Goal: Task Accomplishment & Management: Complete application form

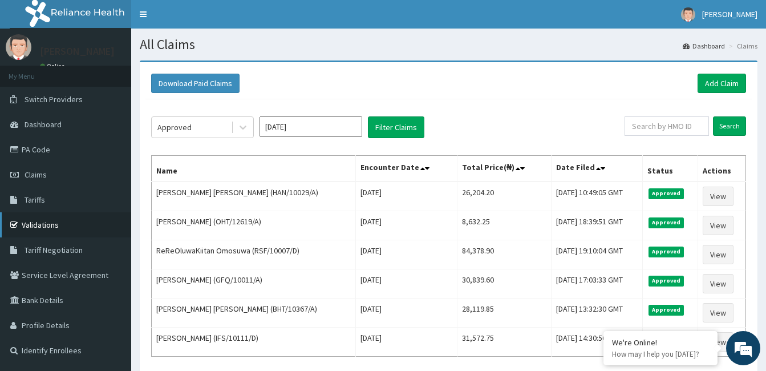
click at [41, 218] on link "Validations" at bounding box center [65, 224] width 131 height 25
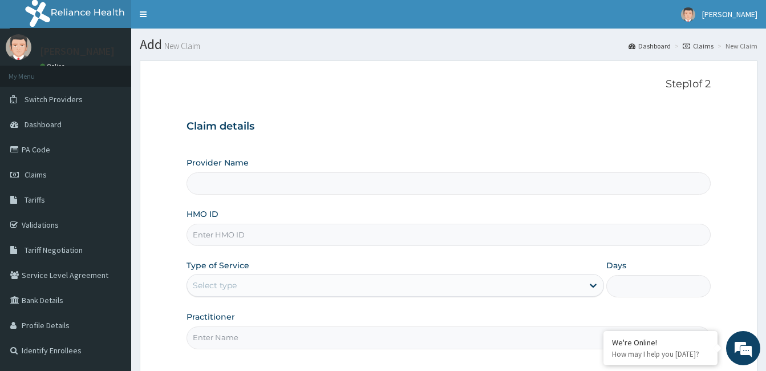
click at [334, 237] on input "HMO ID" at bounding box center [449, 235] width 524 height 22
type input "A"
type input "[GEOGRAPHIC_DATA] and [GEOGRAPHIC_DATA]"
type input "AEL/10124/A"
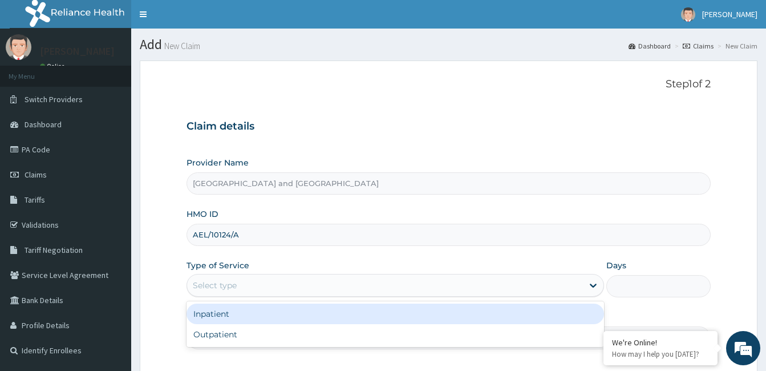
click at [262, 339] on div "Outpatient" at bounding box center [396, 334] width 418 height 21
type input "1"
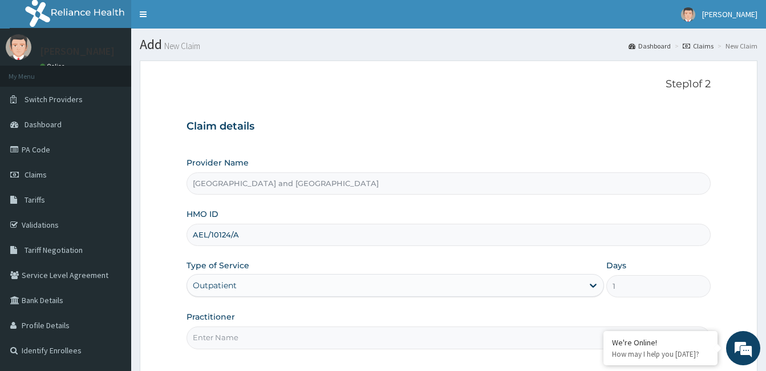
click at [269, 340] on input "Practitioner" at bounding box center [449, 337] width 524 height 22
type input "[PERSON_NAME]"
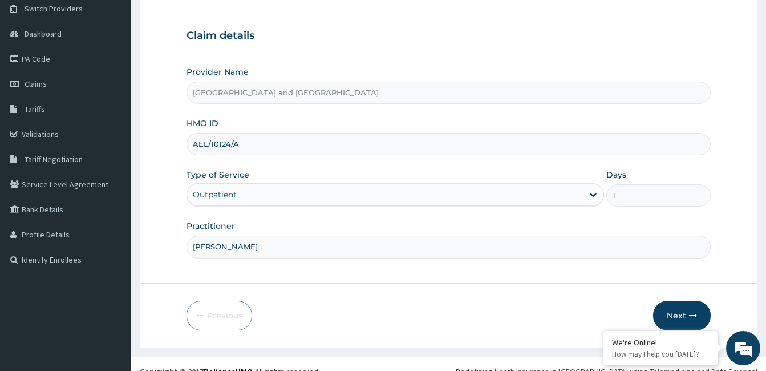
scroll to position [106, 0]
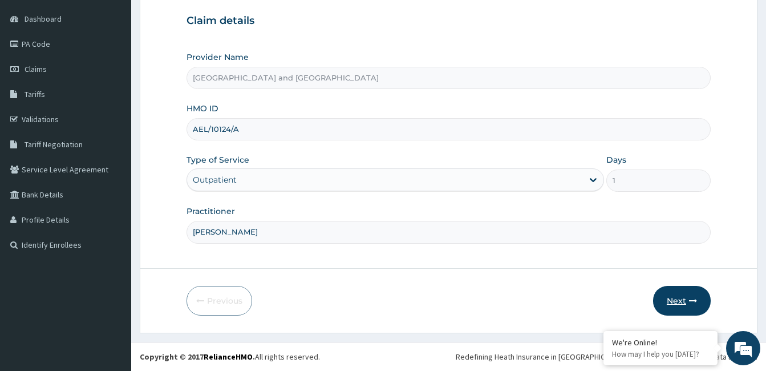
click at [686, 303] on button "Next" at bounding box center [682, 301] width 58 height 30
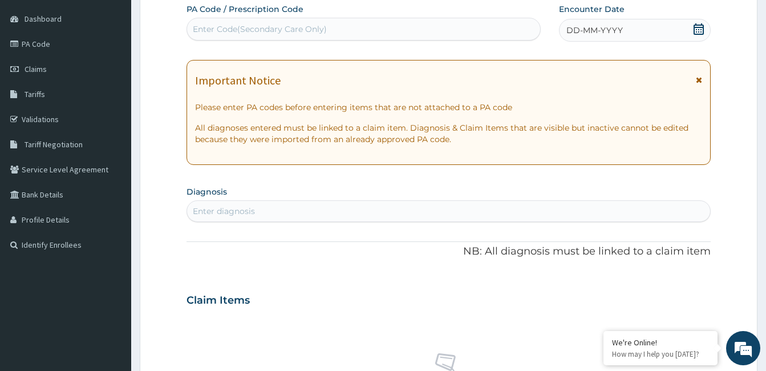
click at [703, 30] on icon at bounding box center [699, 28] width 10 height 11
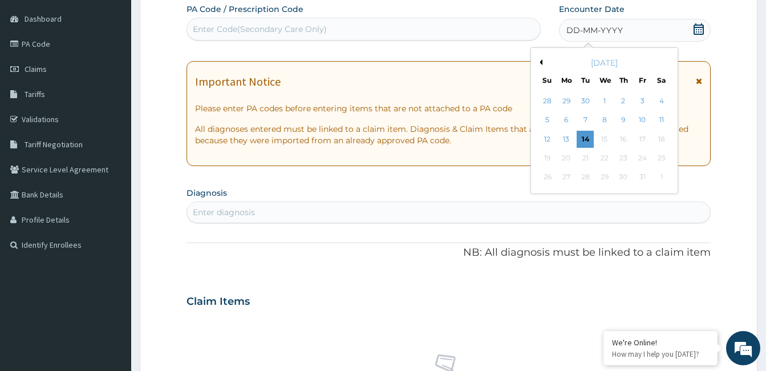
scroll to position [0, 0]
click at [586, 138] on div "14" at bounding box center [585, 139] width 17 height 17
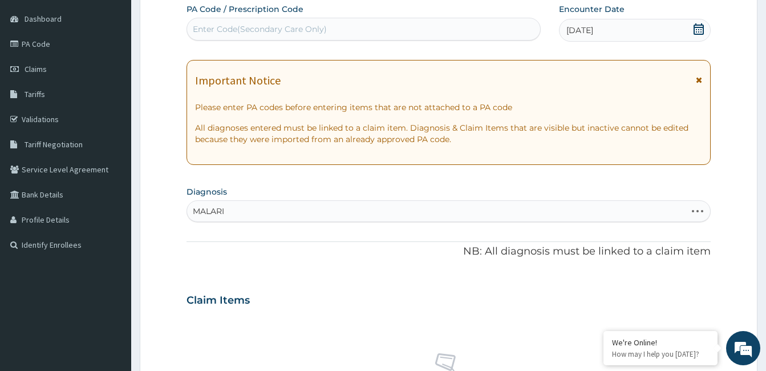
type input "[MEDICAL_DATA]"
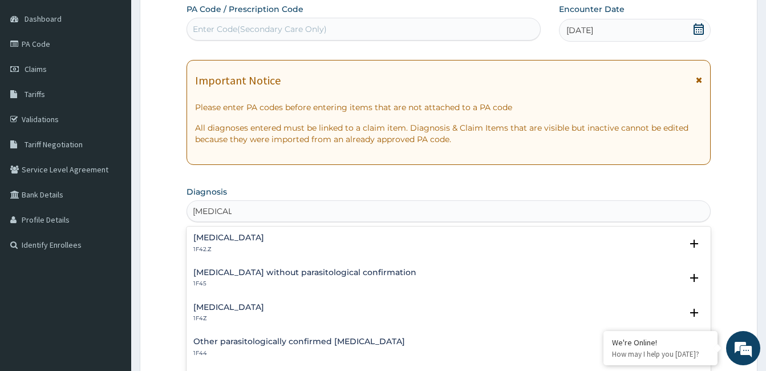
click at [275, 319] on div "[MEDICAL_DATA] 1F4Z" at bounding box center [448, 313] width 511 height 20
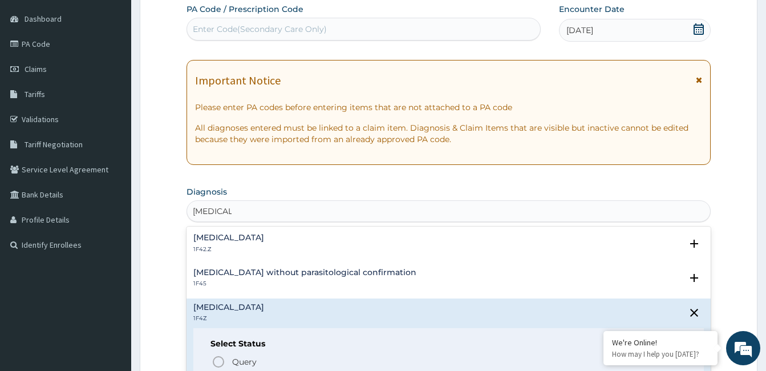
scroll to position [66, 0]
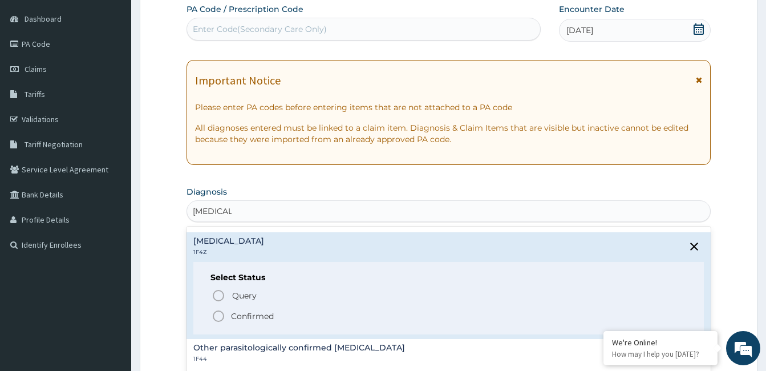
click at [284, 320] on span "Confirmed" at bounding box center [449, 316] width 475 height 14
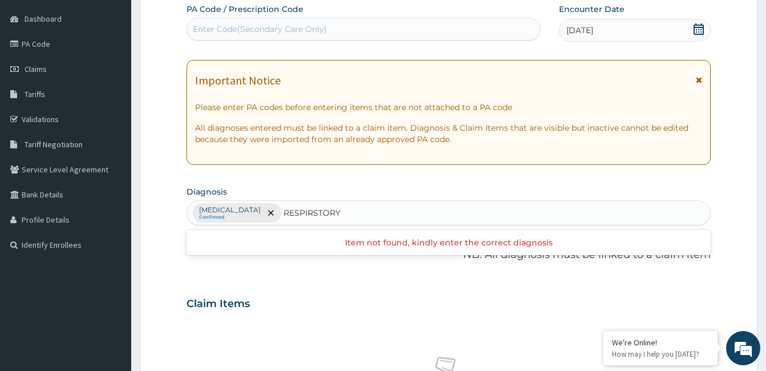
click at [326, 213] on input "RESPIRSTORY" at bounding box center [314, 212] width 60 height 11
type input "RESPIRATORY"
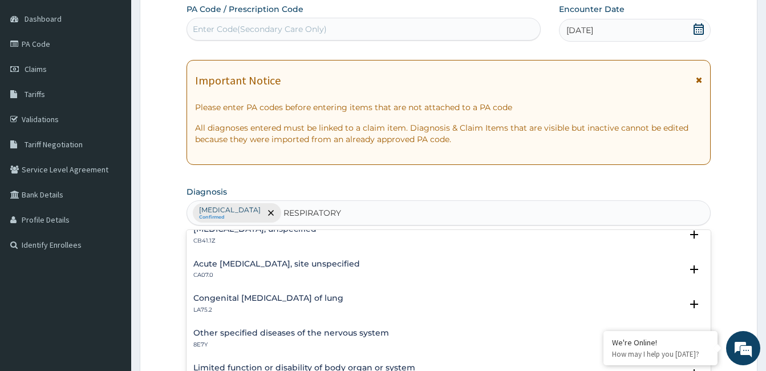
scroll to position [323, 0]
click at [360, 274] on p "CA07.0" at bounding box center [276, 276] width 167 height 8
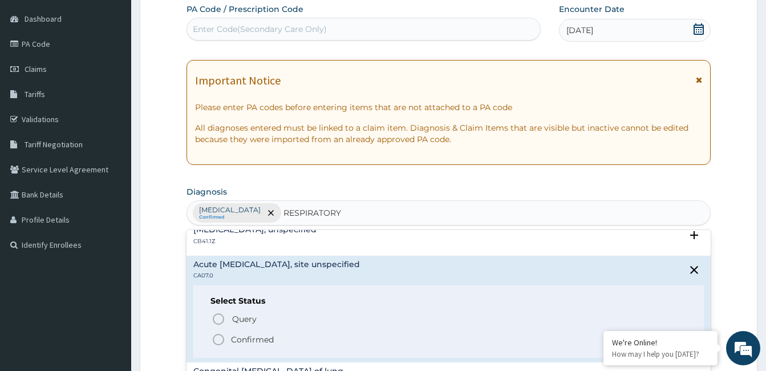
click at [288, 345] on span "Confirmed" at bounding box center [449, 340] width 475 height 14
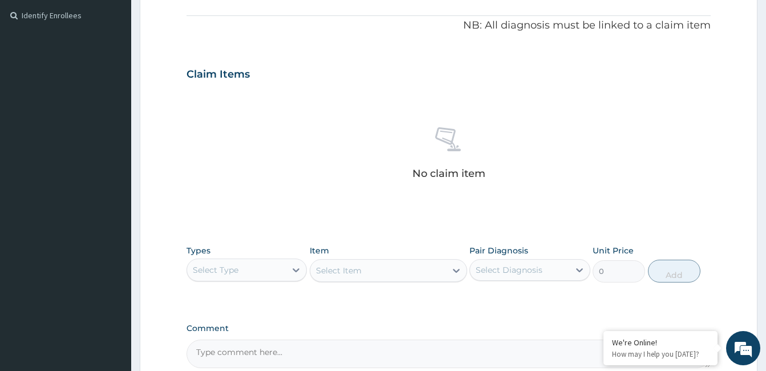
scroll to position [352, 0]
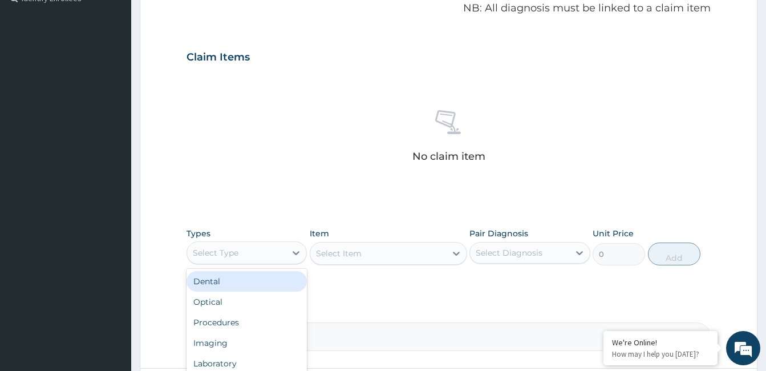
click at [257, 328] on div "Procedures" at bounding box center [247, 322] width 120 height 21
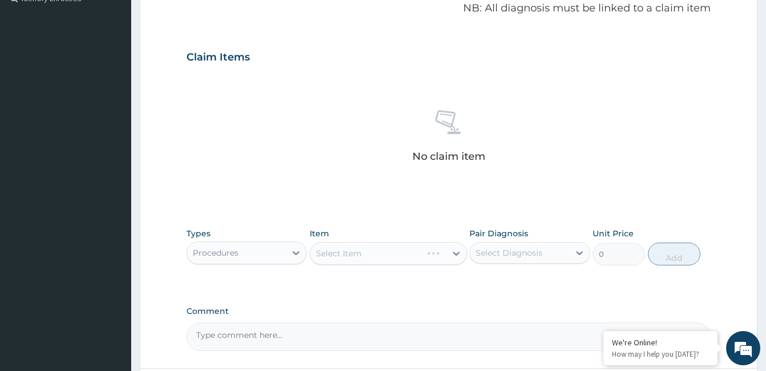
click at [361, 254] on div "Select Item" at bounding box center [388, 253] width 157 height 23
click at [391, 257] on div "Select Item" at bounding box center [388, 253] width 157 height 23
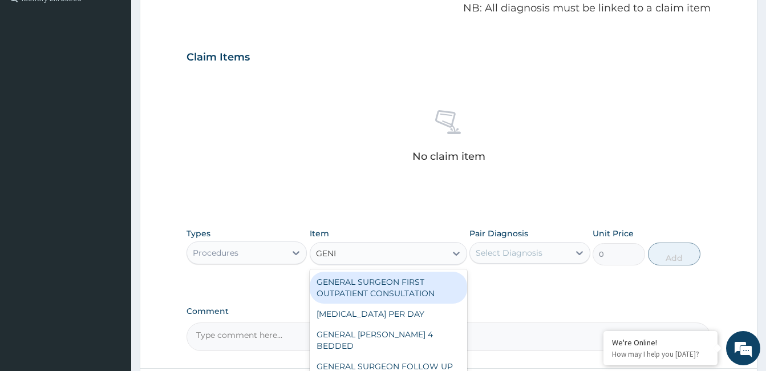
type input "GENER"
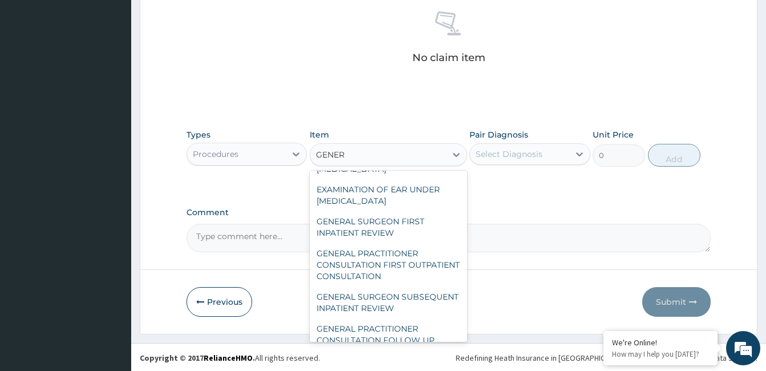
scroll to position [164, 0]
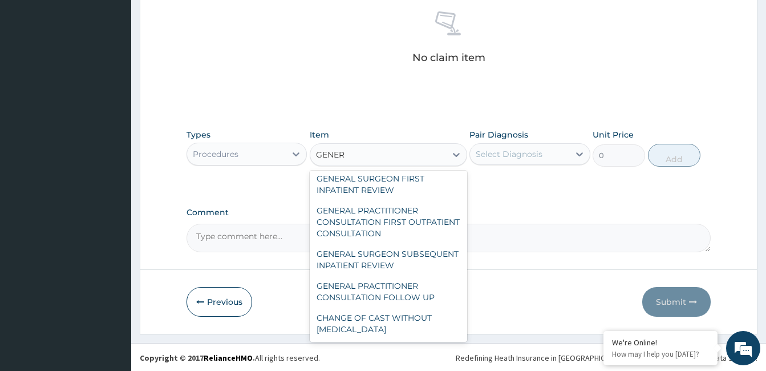
click at [406, 211] on div "GENERAL PRACTITIONER CONSULTATION FIRST OUTPATIENT CONSULTATION" at bounding box center [388, 221] width 157 height 43
type input "3547.5"
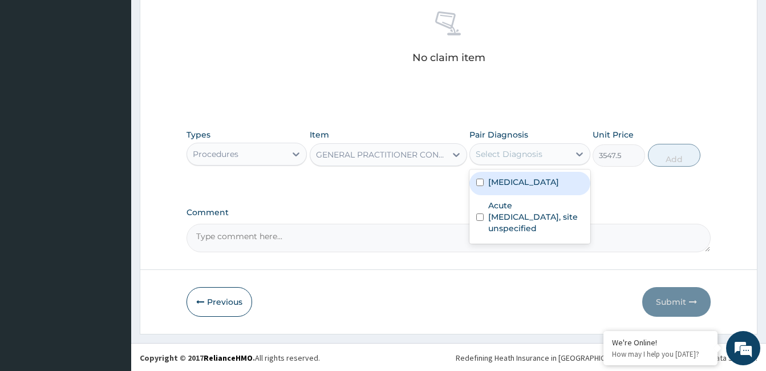
click at [525, 188] on div "[MEDICAL_DATA]" at bounding box center [529, 183] width 120 height 23
checkbox input "true"
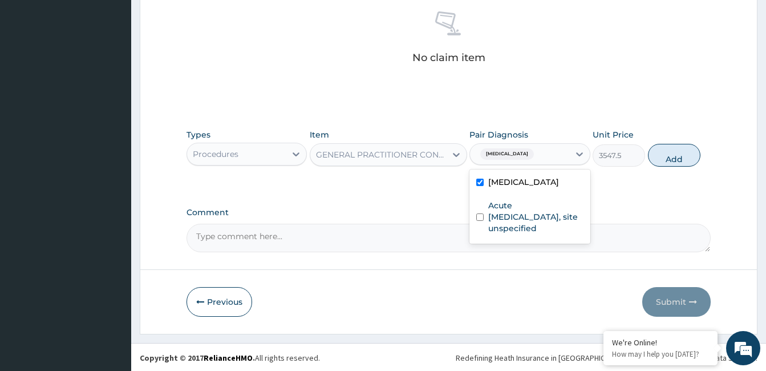
click at [529, 226] on label "Acute [MEDICAL_DATA], site unspecified" at bounding box center [535, 217] width 95 height 34
checkbox input "true"
click at [678, 155] on button "Add" at bounding box center [674, 155] width 52 height 23
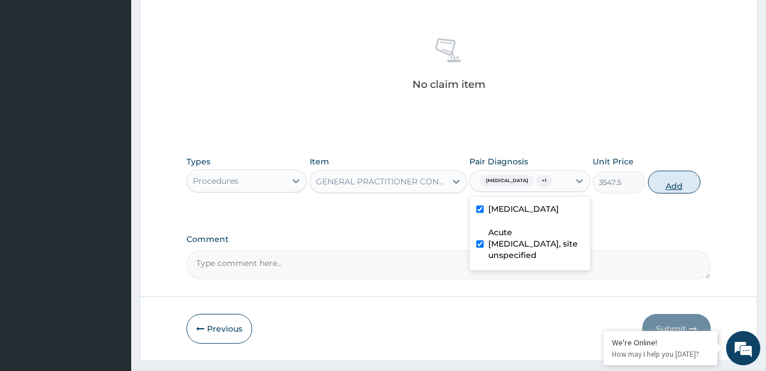
type input "0"
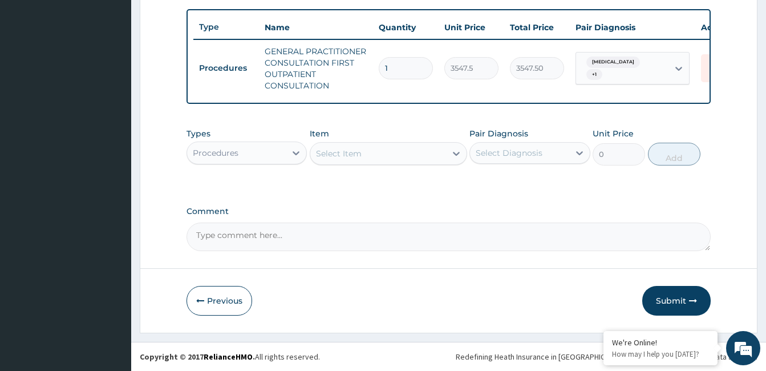
click at [269, 135] on div "Types Procedures" at bounding box center [247, 147] width 120 height 38
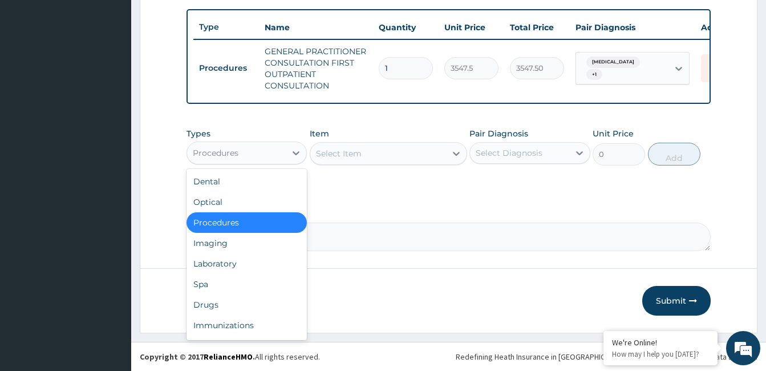
click at [244, 262] on div "Laboratory" at bounding box center [247, 263] width 120 height 21
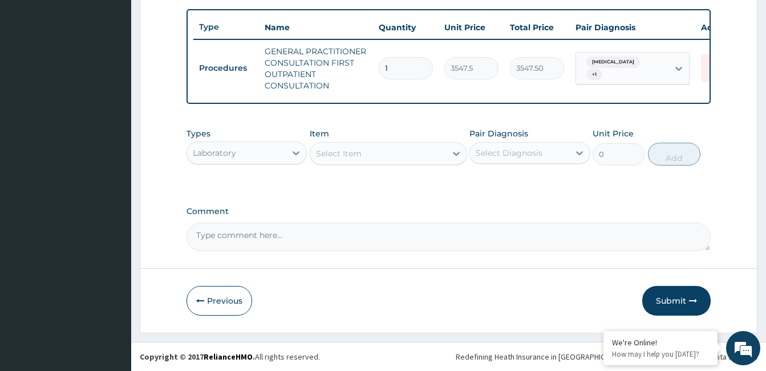
click at [395, 135] on div "Item Select Item" at bounding box center [388, 147] width 157 height 38
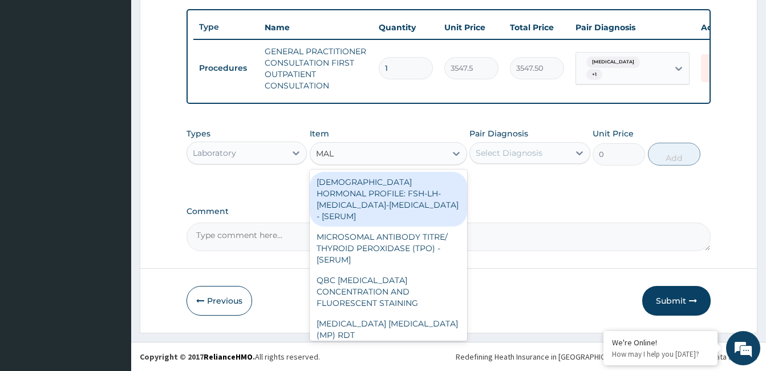
type input "MALA"
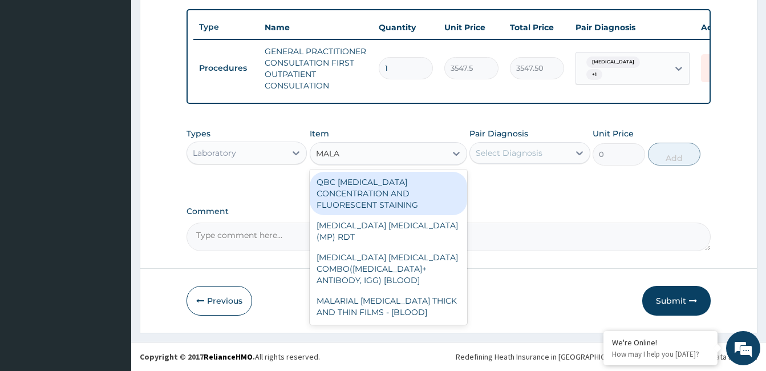
click at [395, 291] on div "MALARIAL [MEDICAL_DATA] THICK AND THIN FILMS - [BLOOD]" at bounding box center [388, 306] width 157 height 32
type input "1612.5"
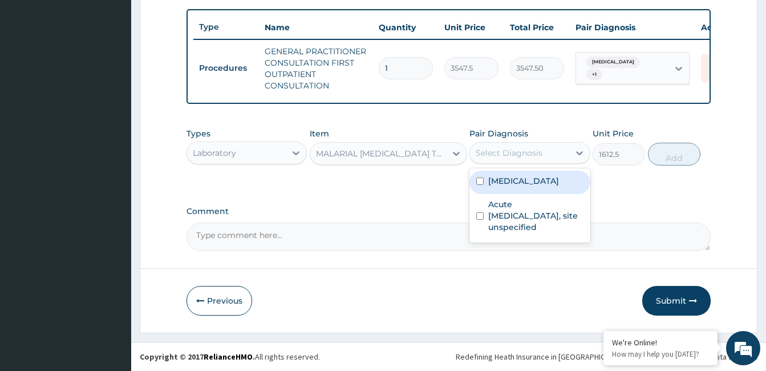
click at [543, 176] on label "[MEDICAL_DATA]" at bounding box center [523, 180] width 71 height 11
checkbox input "true"
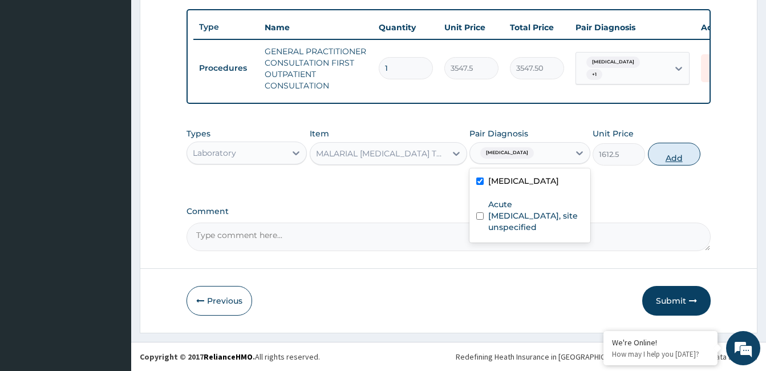
click at [678, 155] on button "Add" at bounding box center [674, 154] width 52 height 23
type input "0"
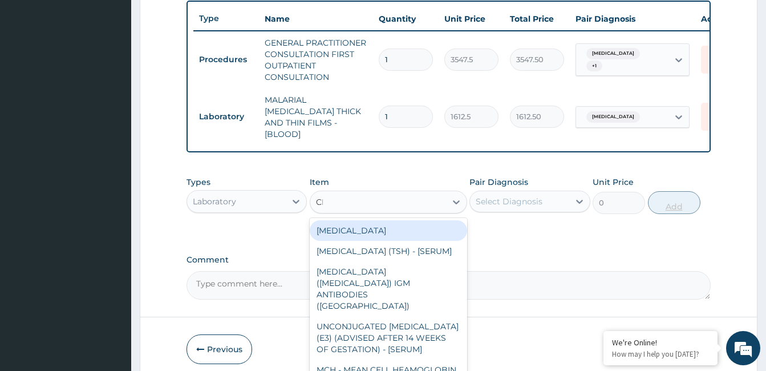
type input "CBC"
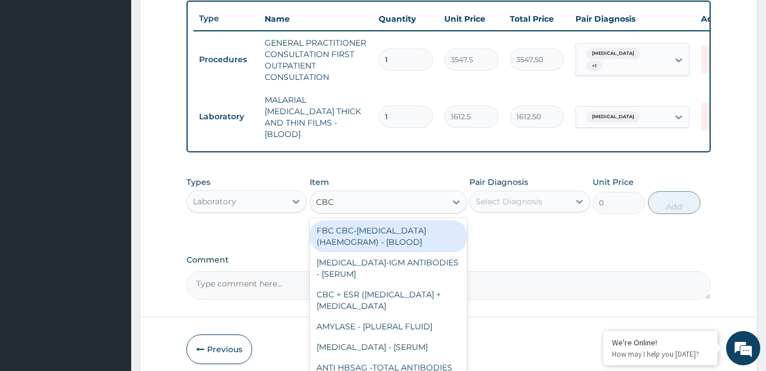
click at [407, 240] on div "FBC CBC-[MEDICAL_DATA] (HAEMOGRAM) - [BLOOD]" at bounding box center [388, 236] width 157 height 32
type input "4300"
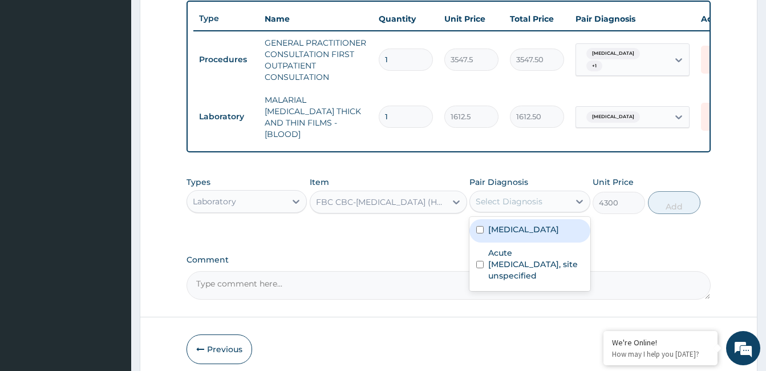
click at [535, 257] on label "Acute [MEDICAL_DATA], site unspecified" at bounding box center [535, 264] width 95 height 34
checkbox input "true"
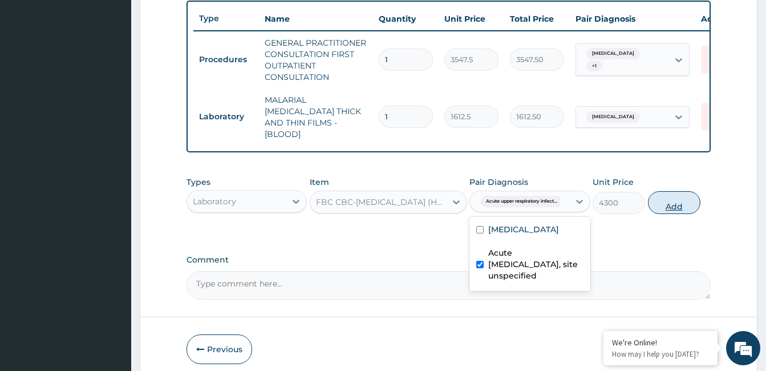
click at [678, 209] on button "Add" at bounding box center [674, 202] width 52 height 23
type input "0"
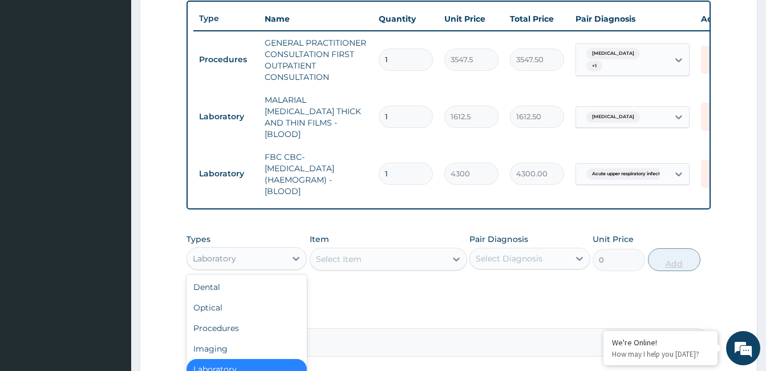
scroll to position [527, 0]
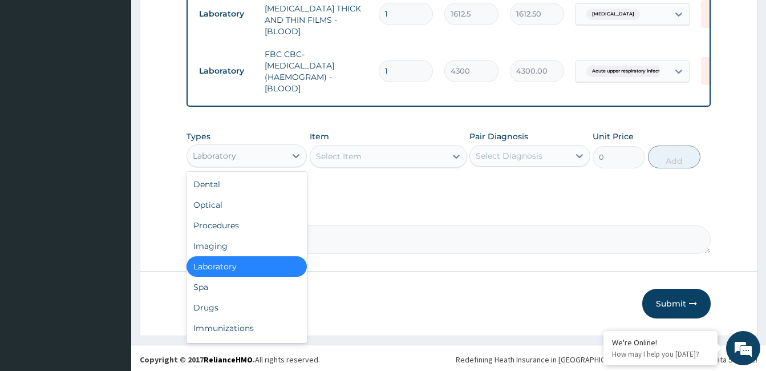
click at [252, 306] on div "Drugs" at bounding box center [247, 307] width 120 height 21
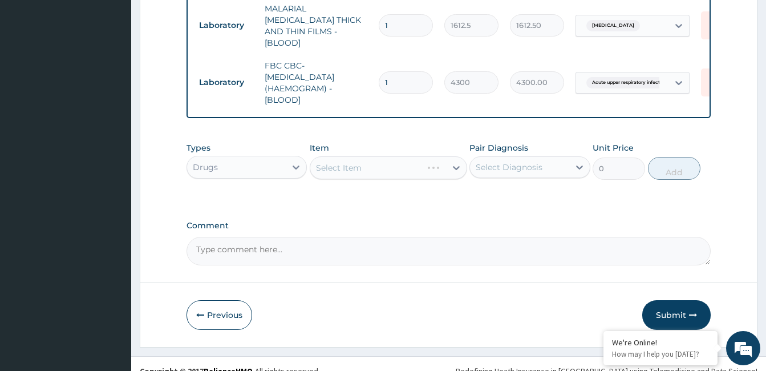
scroll to position [512, 0]
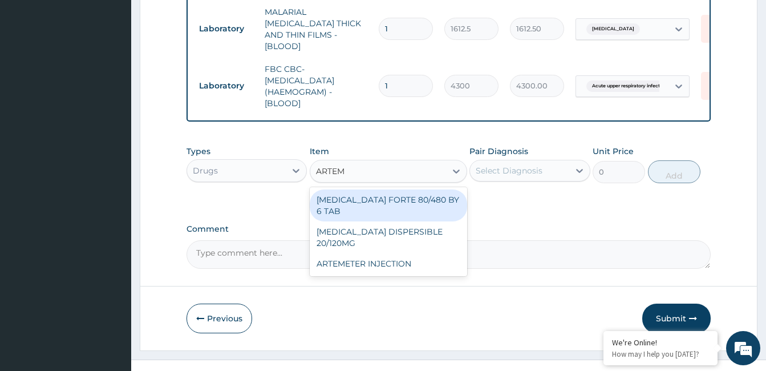
type input "ARTEME"
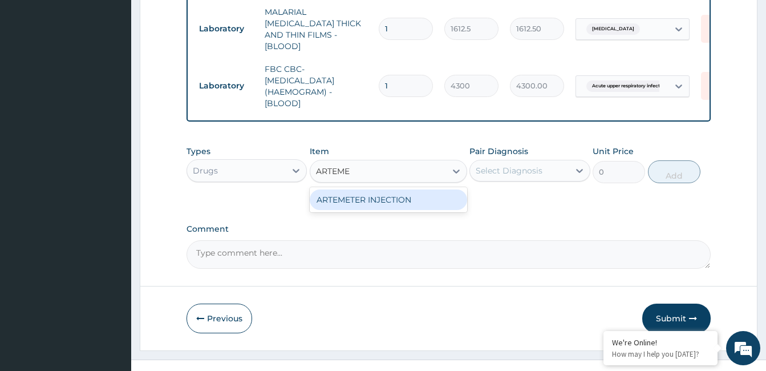
click at [411, 197] on div "ARTEMETER INJECTION" at bounding box center [388, 199] width 157 height 21
type input "946"
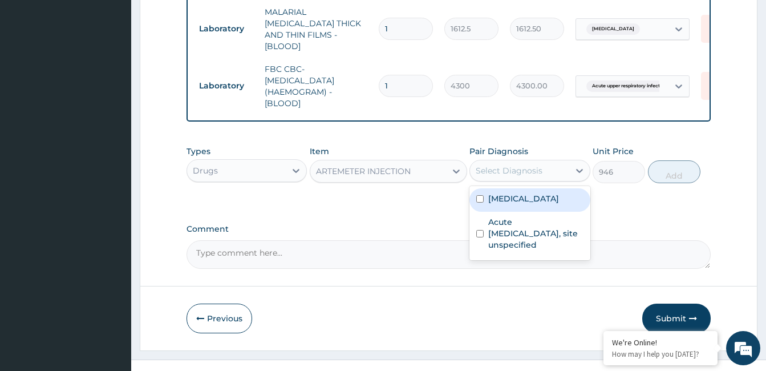
click at [540, 199] on label "[MEDICAL_DATA]" at bounding box center [523, 198] width 71 height 11
checkbox input "true"
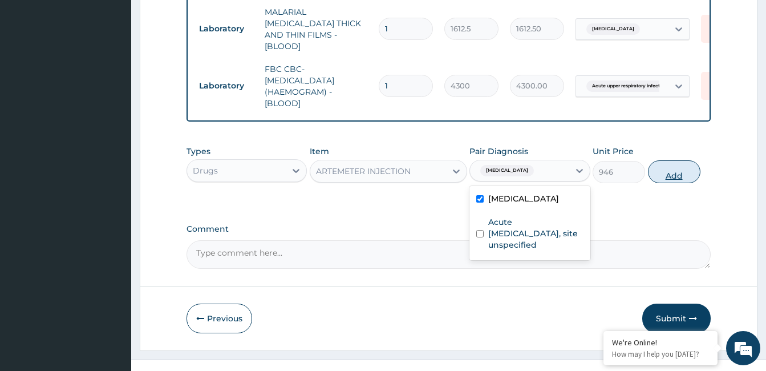
click at [690, 168] on button "Add" at bounding box center [674, 171] width 52 height 23
type input "0"
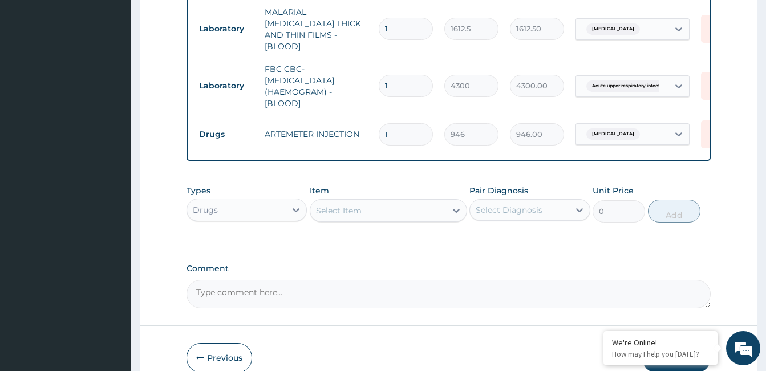
type input "0.00"
type input "6"
type input "5676.00"
type input "6"
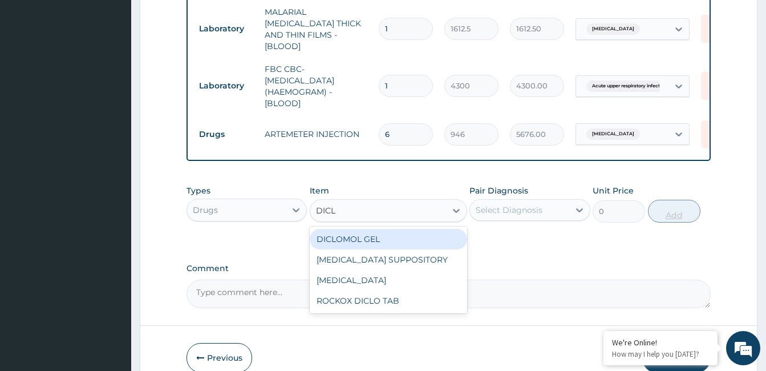
type input "DICLO"
click at [374, 282] on div "[MEDICAL_DATA]" at bounding box center [388, 280] width 157 height 21
type input "591.25"
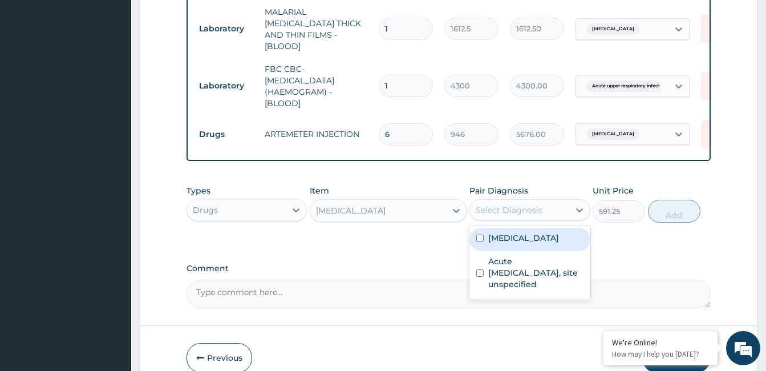
click at [533, 232] on label "[MEDICAL_DATA]" at bounding box center [523, 237] width 71 height 11
checkbox input "true"
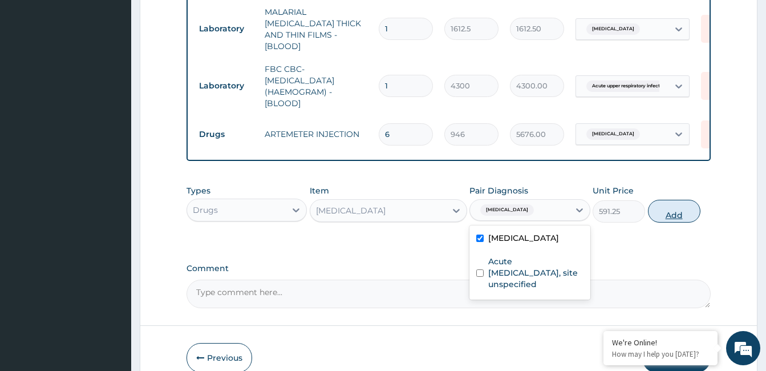
click at [683, 215] on button "Add" at bounding box center [674, 211] width 52 height 23
type input "0"
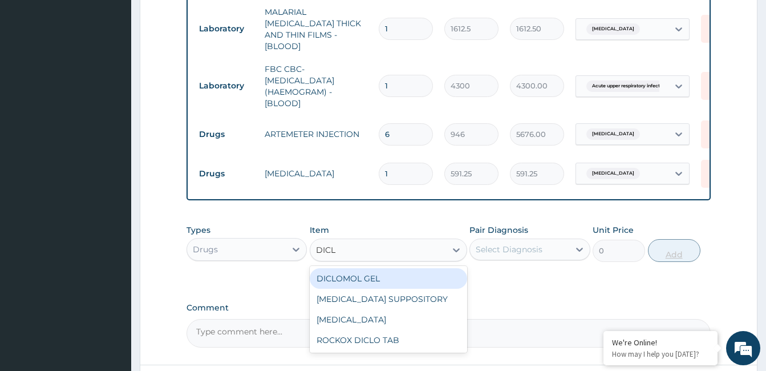
type input "DICLO"
click at [386, 337] on div "ROCKOX DICLO TAB" at bounding box center [388, 340] width 157 height 21
type input "82.7750015258789"
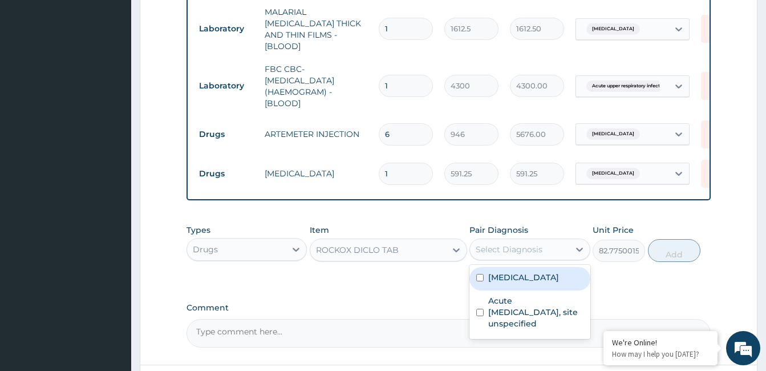
click at [537, 276] on label "[MEDICAL_DATA]" at bounding box center [523, 277] width 71 height 11
checkbox input "true"
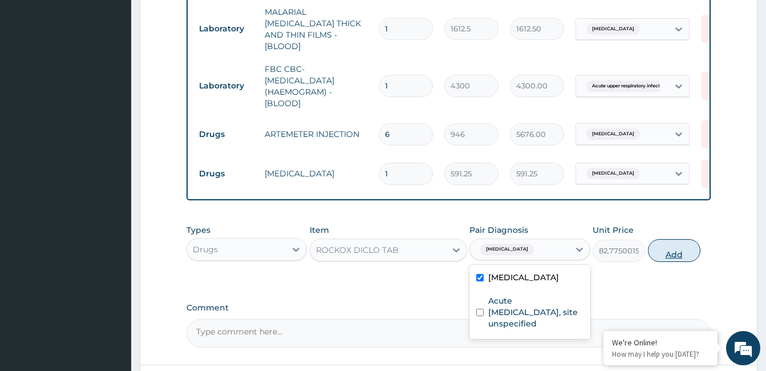
click at [682, 250] on button "Add" at bounding box center [674, 250] width 52 height 23
type input "0"
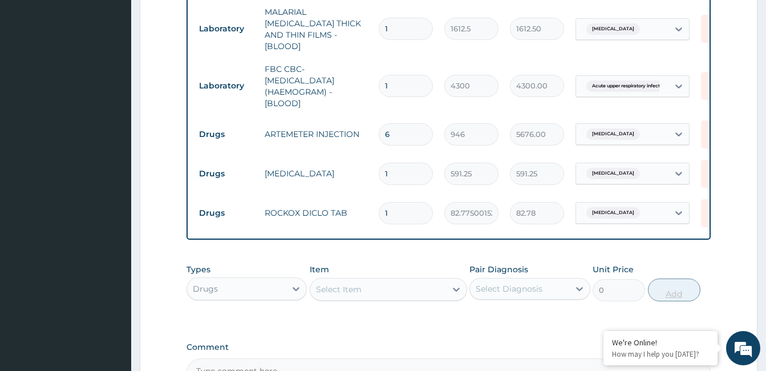
type input "10"
type input "827.75"
type input "10"
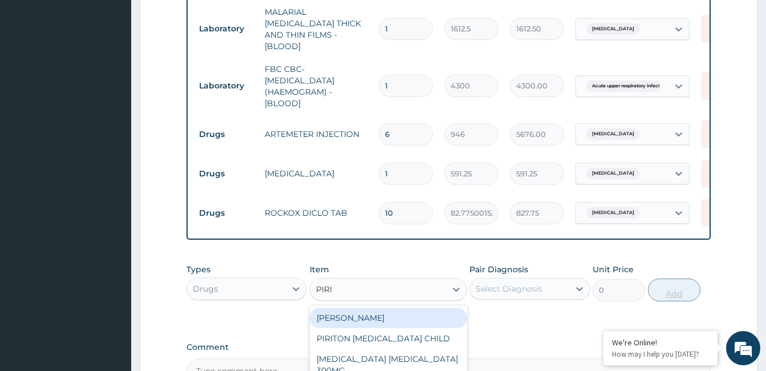
type input "PIRIT"
click at [389, 317] on div "[PERSON_NAME]" at bounding box center [388, 317] width 157 height 21
type input "23.64999961853027"
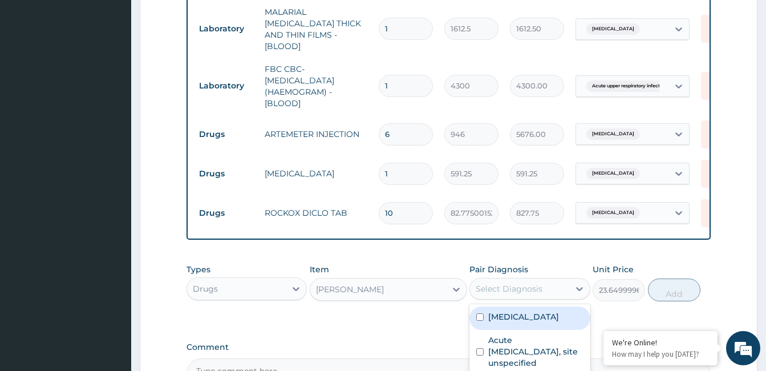
click at [529, 352] on label "Acute [MEDICAL_DATA], site unspecified" at bounding box center [535, 351] width 95 height 34
checkbox input "true"
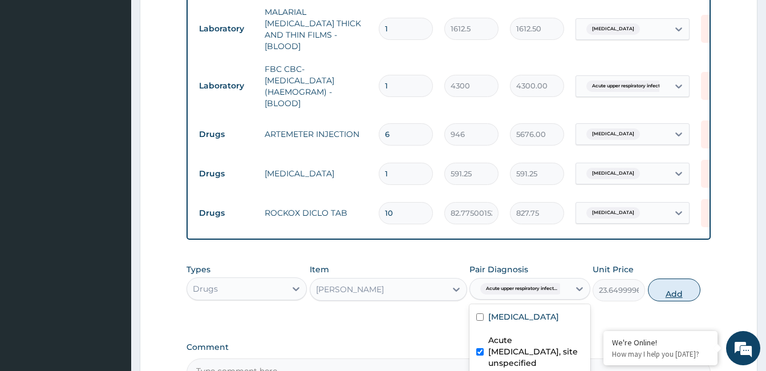
click at [685, 294] on button "Add" at bounding box center [674, 289] width 52 height 23
type input "0"
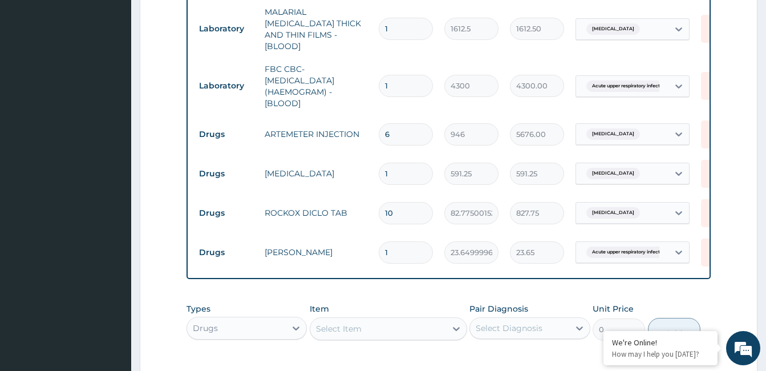
type input "10"
type input "236.50"
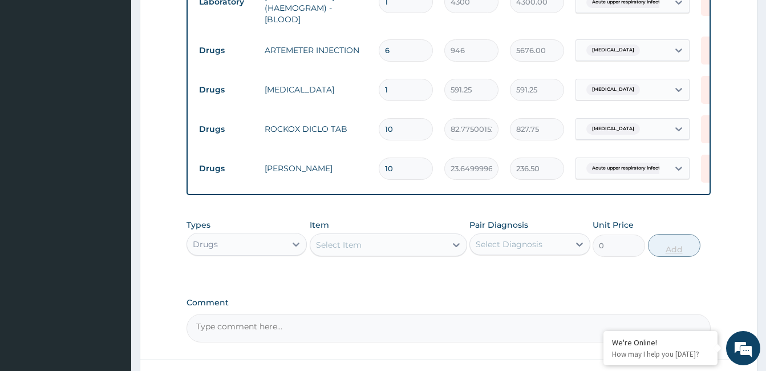
scroll to position [599, 0]
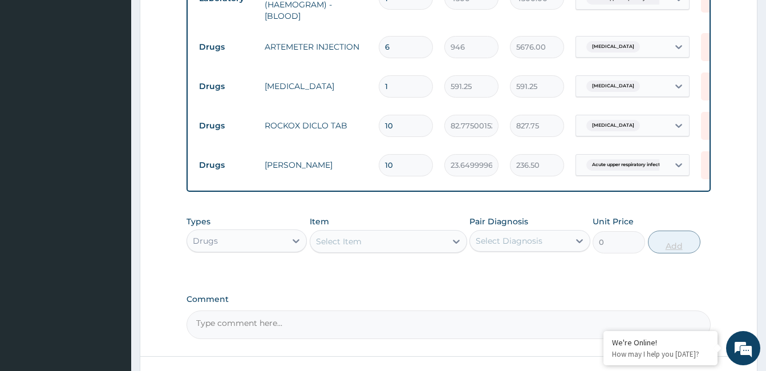
type input "10"
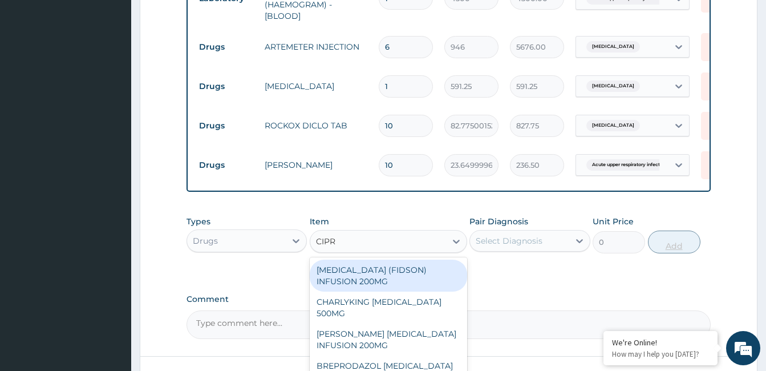
type input "[MEDICAL_DATA]"
click at [405, 302] on div "CHARLYKING [MEDICAL_DATA] 500MG" at bounding box center [388, 307] width 157 height 32
type input "177.375"
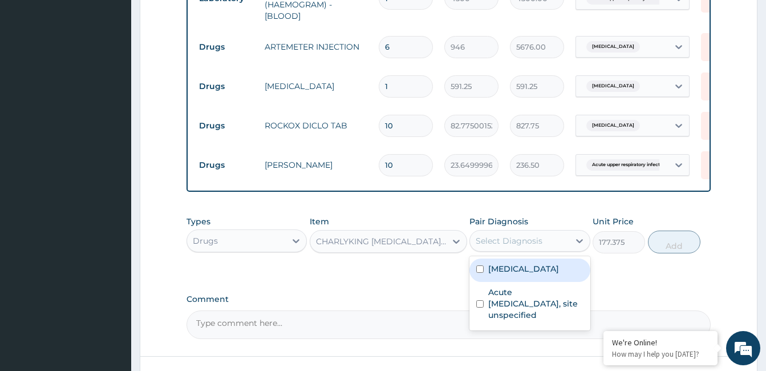
click at [534, 302] on label "Acute [MEDICAL_DATA], site unspecified" at bounding box center [535, 303] width 95 height 34
checkbox input "true"
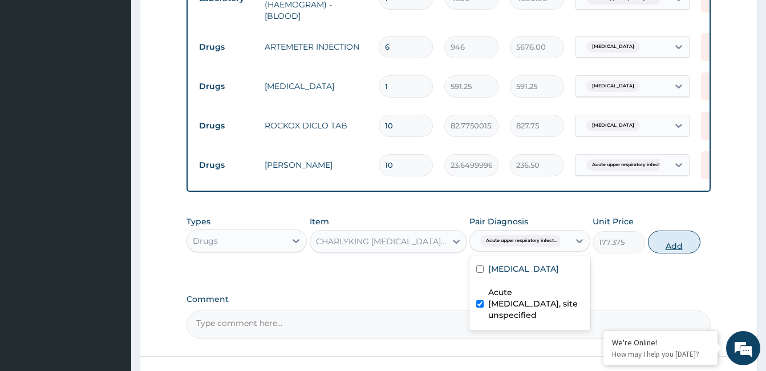
click at [678, 244] on button "Add" at bounding box center [674, 241] width 52 height 23
type input "0"
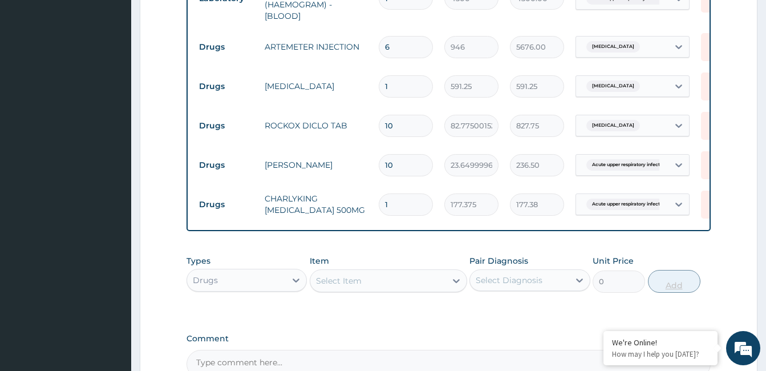
type input "10"
type input "1773.75"
type input "10"
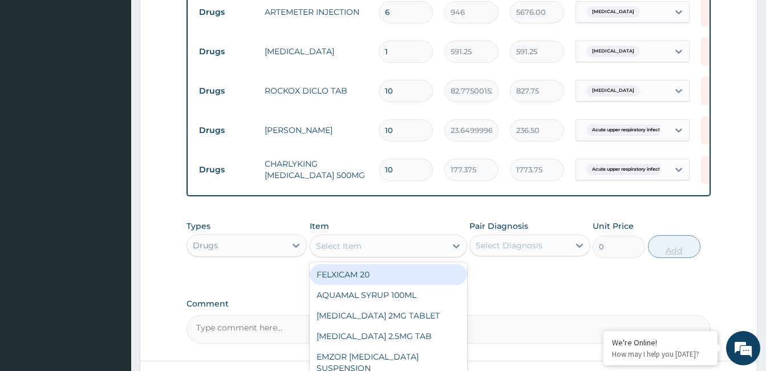
scroll to position [723, 0]
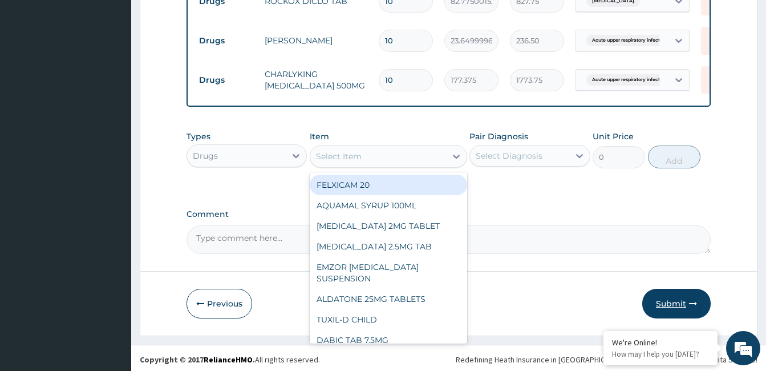
click at [679, 305] on button "Submit" at bounding box center [676, 304] width 68 height 30
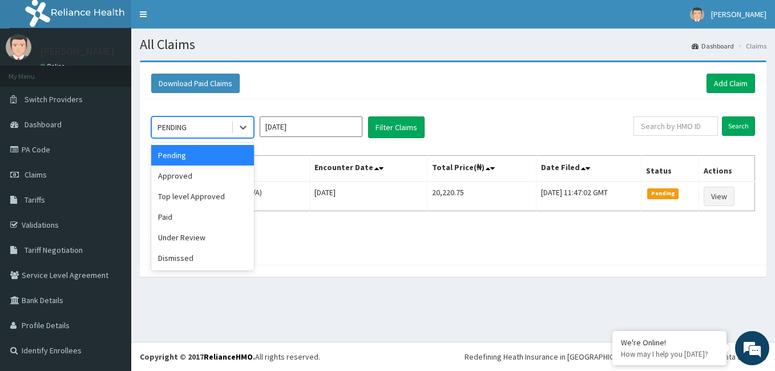
click at [223, 172] on div "Approved" at bounding box center [202, 175] width 103 height 21
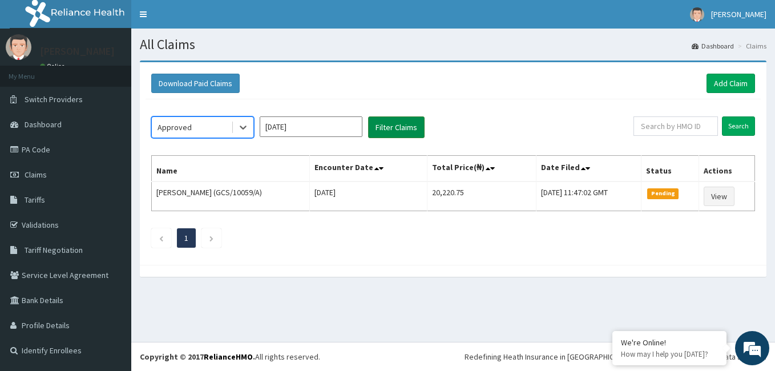
click at [388, 121] on button "Filter Claims" at bounding box center [396, 127] width 56 height 22
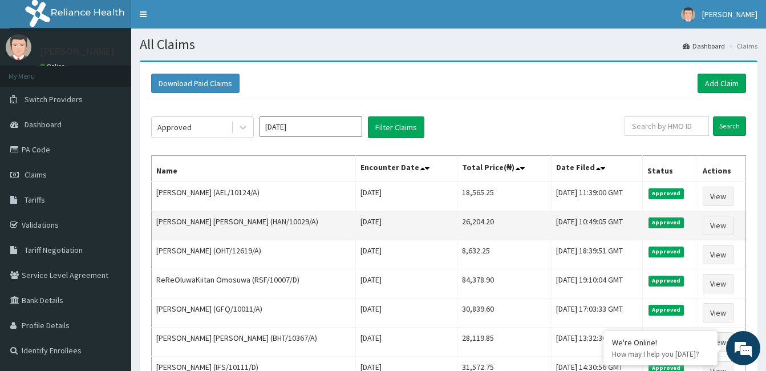
click at [627, 230] on td "Tue, 14 Oct 2025 10:49:05 GMT" at bounding box center [597, 225] width 91 height 29
